Goal: Task Accomplishment & Management: Complete application form

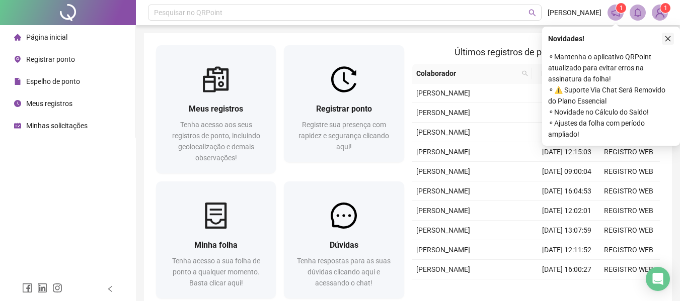
click at [668, 36] on icon "close" at bounding box center [667, 38] width 7 height 7
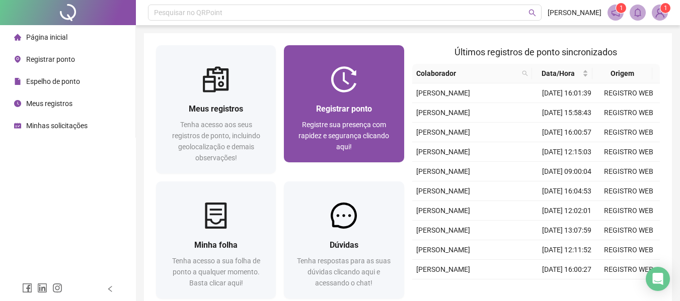
click at [375, 131] on span "Registre sua presença com rapidez e segurança clicando aqui!" at bounding box center [343, 136] width 91 height 30
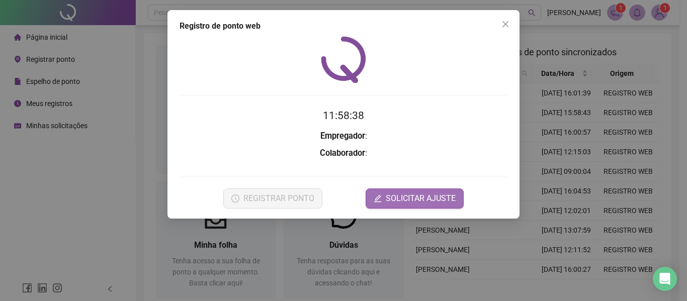
click at [400, 199] on span "SOLICITAR AJUSTE" at bounding box center [421, 199] width 70 height 12
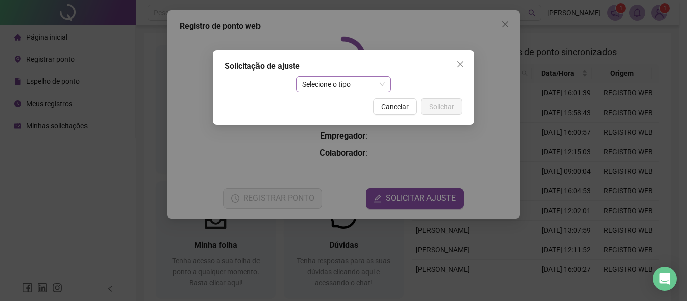
click at [353, 79] on span "Selecione o tipo" at bounding box center [343, 84] width 83 height 15
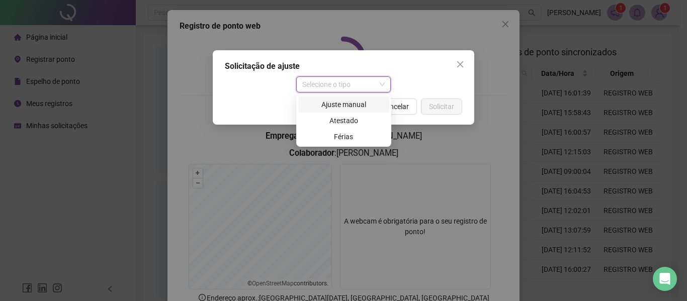
click at [351, 106] on div "Ajuste manual" at bounding box center [343, 104] width 79 height 11
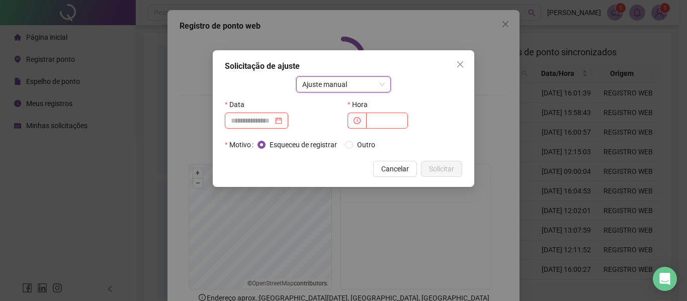
click at [261, 116] on input at bounding box center [252, 120] width 42 height 11
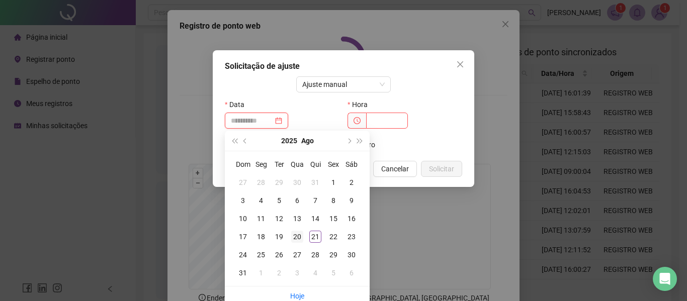
type input "**********"
click at [303, 240] on div "20" at bounding box center [297, 237] width 12 height 12
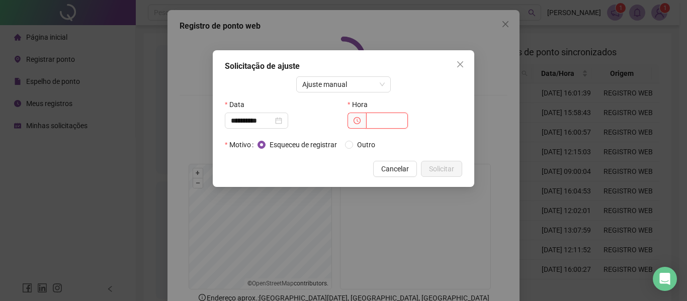
click at [398, 119] on input "text" at bounding box center [387, 121] width 42 height 16
type input "*****"
click at [444, 163] on button "Solicitar" at bounding box center [441, 169] width 41 height 16
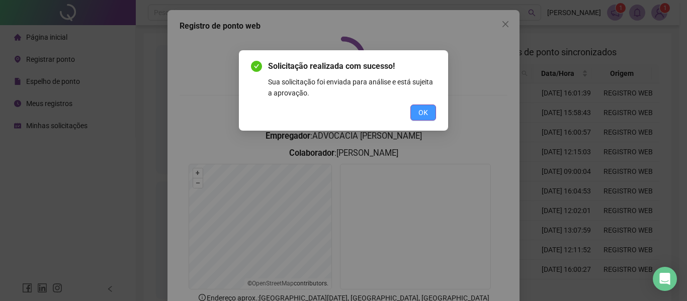
click at [419, 109] on span "OK" at bounding box center [424, 112] width 10 height 11
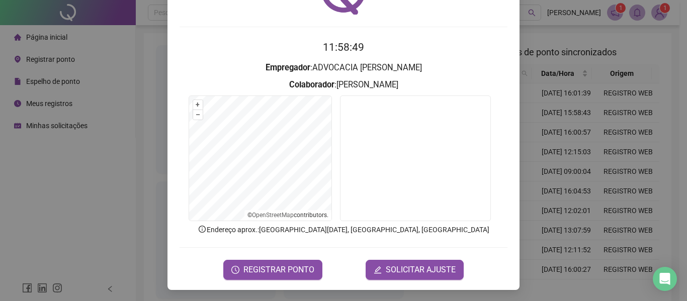
scroll to position [69, 0]
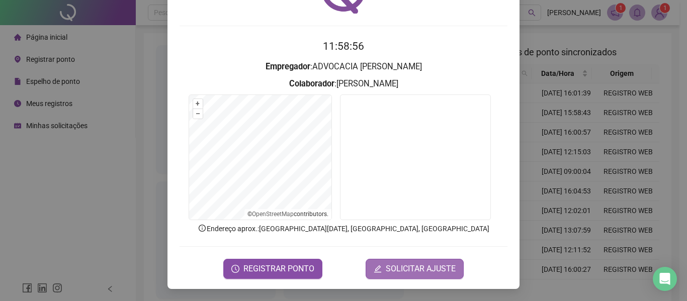
click at [417, 266] on span "SOLICITAR AJUSTE" at bounding box center [421, 269] width 70 height 12
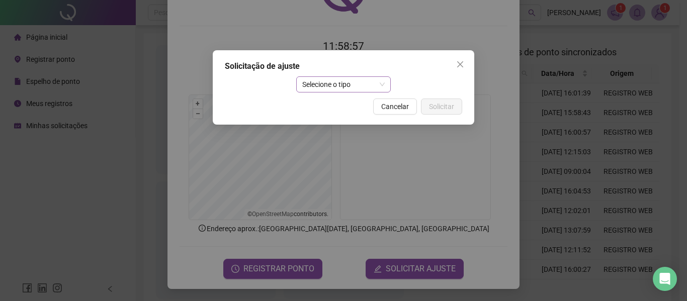
click at [359, 85] on span "Selecione o tipo" at bounding box center [343, 84] width 83 height 15
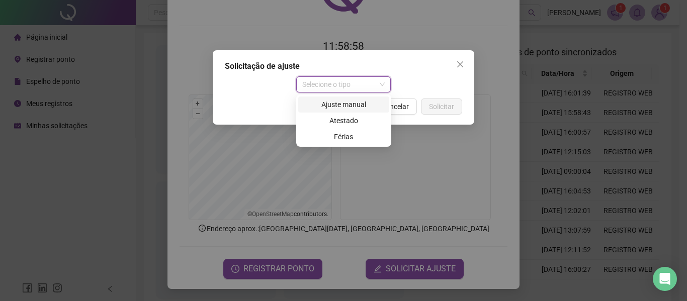
click at [354, 111] on div "Ajuste manual" at bounding box center [343, 105] width 91 height 16
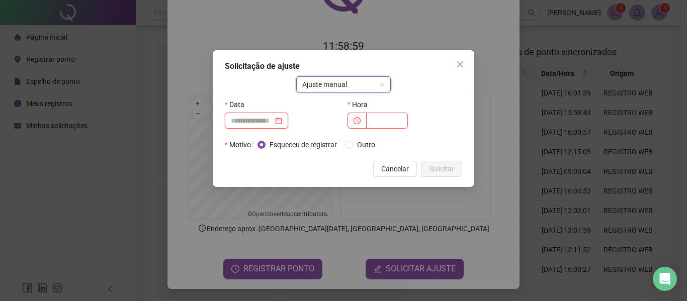
click at [257, 117] on input at bounding box center [252, 120] width 42 height 11
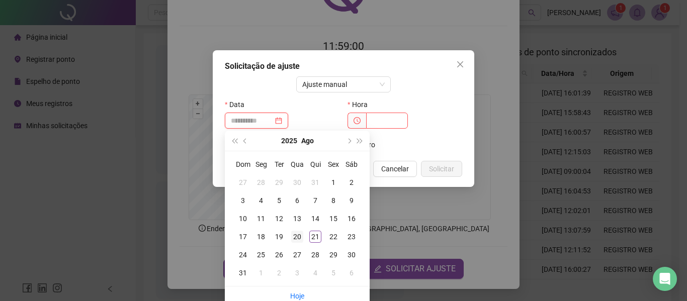
type input "**********"
click at [300, 239] on div "20" at bounding box center [297, 237] width 12 height 12
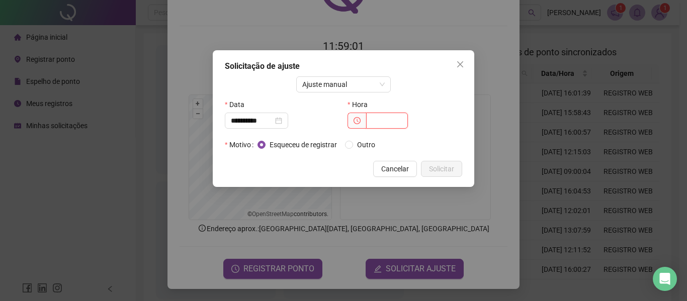
click at [388, 119] on input "text" at bounding box center [387, 121] width 42 height 16
type input "*****"
click at [438, 170] on span "Solicitar" at bounding box center [441, 169] width 25 height 11
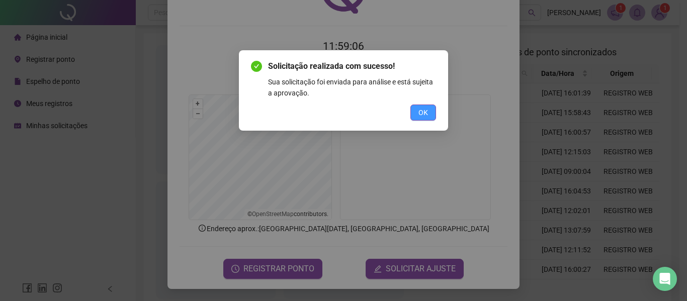
click at [418, 119] on button "OK" at bounding box center [424, 113] width 26 height 16
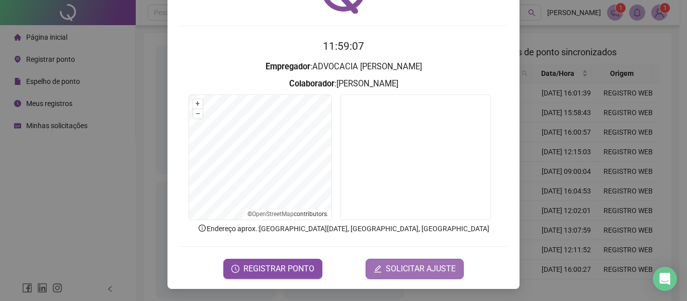
click at [416, 266] on span "SOLICITAR AJUSTE" at bounding box center [421, 269] width 70 height 12
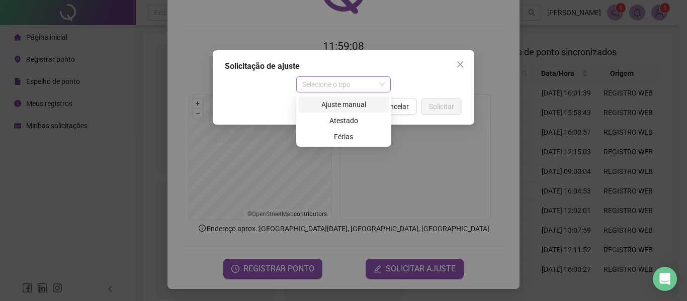
click at [322, 80] on span "Selecione o tipo" at bounding box center [343, 84] width 83 height 15
click at [358, 107] on div "Ajuste manual" at bounding box center [343, 104] width 79 height 11
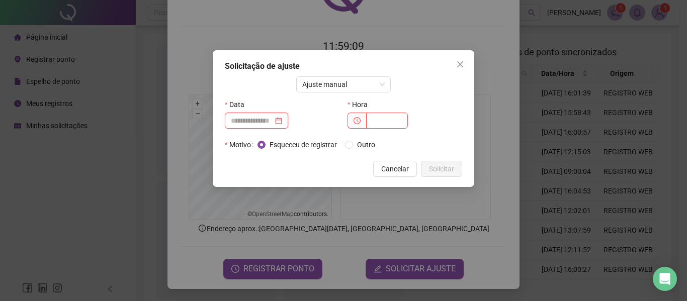
click at [258, 120] on input at bounding box center [252, 120] width 42 height 11
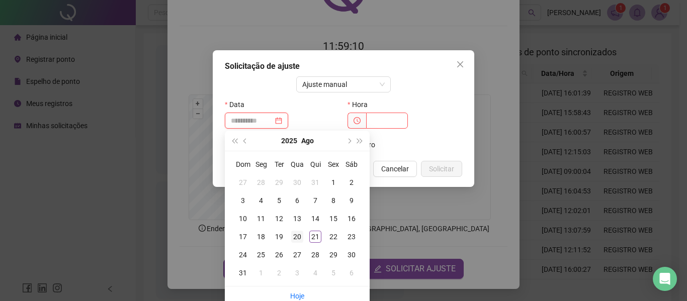
type input "**********"
click at [300, 234] on div "20" at bounding box center [297, 237] width 12 height 12
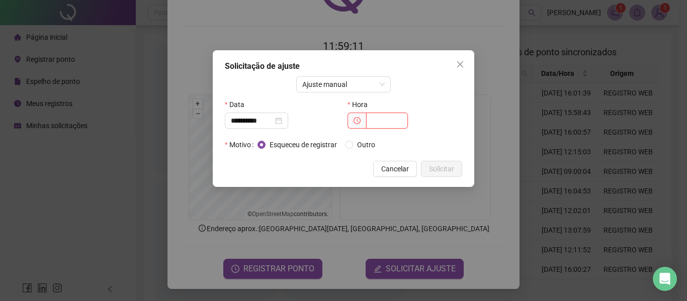
click at [382, 119] on input "text" at bounding box center [387, 121] width 42 height 16
type input "*****"
click at [442, 168] on span "Solicitar" at bounding box center [441, 169] width 25 height 11
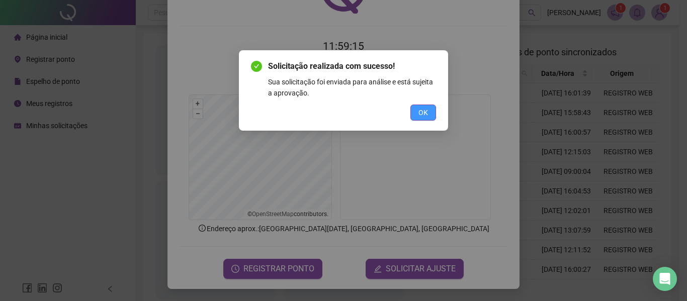
click at [413, 117] on button "OK" at bounding box center [424, 113] width 26 height 16
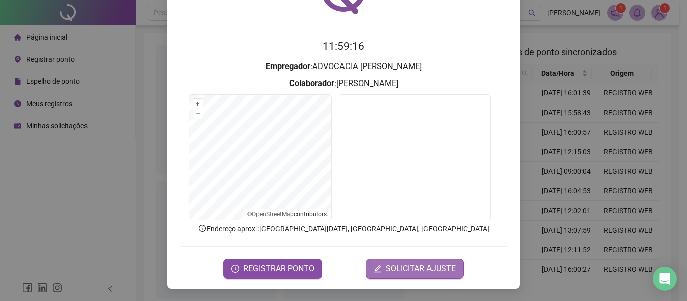
click at [404, 273] on span "SOLICITAR AJUSTE" at bounding box center [421, 269] width 70 height 12
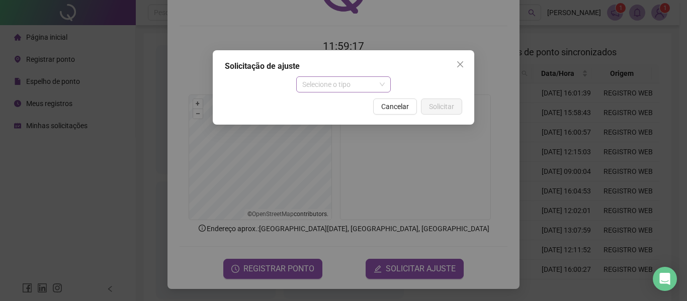
click at [339, 83] on span "Selecione o tipo" at bounding box center [343, 84] width 83 height 15
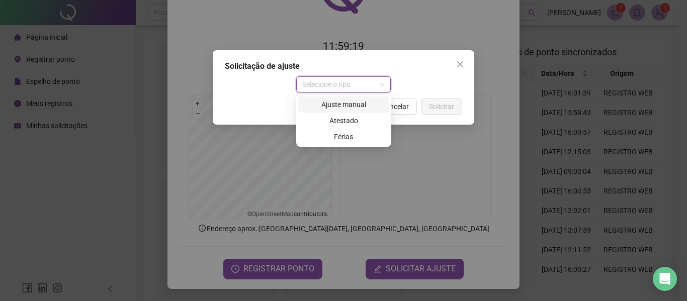
click at [345, 110] on div "Ajuste manual" at bounding box center [343, 105] width 91 height 16
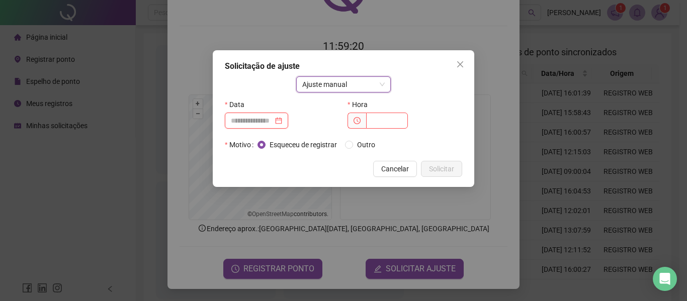
click at [269, 118] on input at bounding box center [252, 120] width 42 height 11
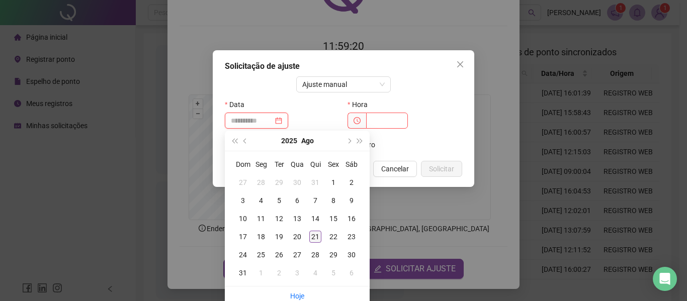
type input "**********"
click at [310, 233] on div "21" at bounding box center [315, 237] width 12 height 12
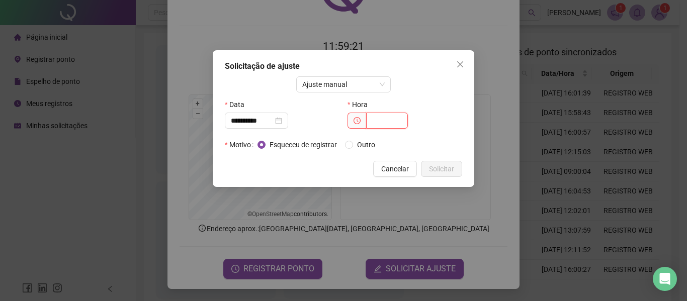
click at [372, 126] on input "text" at bounding box center [387, 121] width 42 height 16
type input "*****"
click at [443, 169] on span "Solicitar" at bounding box center [441, 169] width 25 height 11
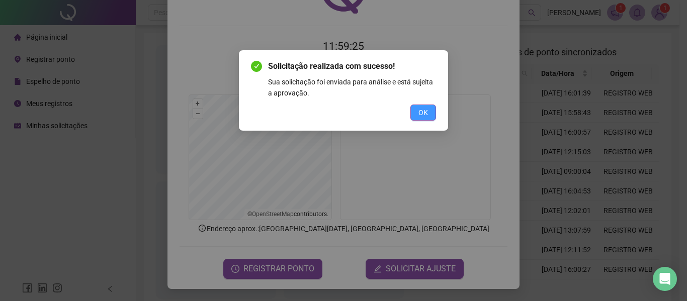
click at [422, 114] on span "OK" at bounding box center [424, 112] width 10 height 11
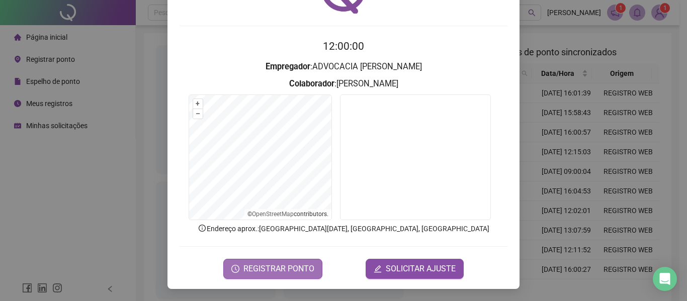
click at [297, 266] on span "REGISTRAR PONTO" at bounding box center [279, 269] width 71 height 12
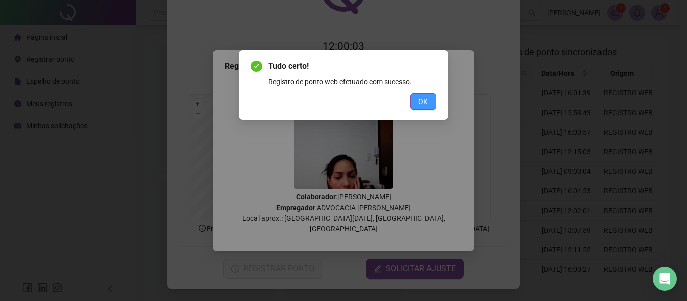
click at [431, 100] on button "OK" at bounding box center [424, 102] width 26 height 16
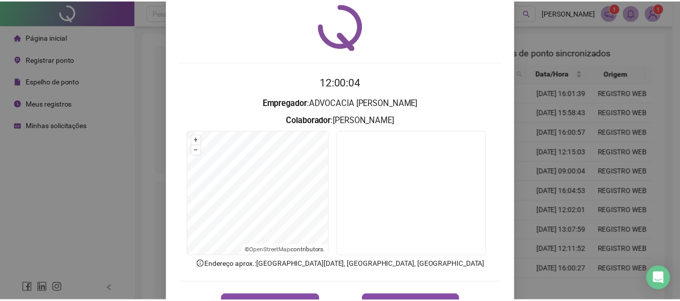
scroll to position [0, 0]
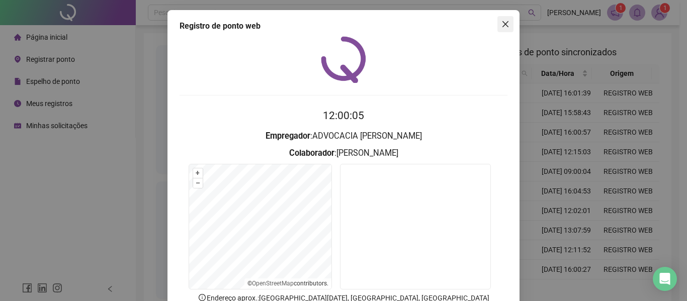
click at [500, 20] on button "Close" at bounding box center [506, 24] width 16 height 16
